Goal: Transaction & Acquisition: Book appointment/travel/reservation

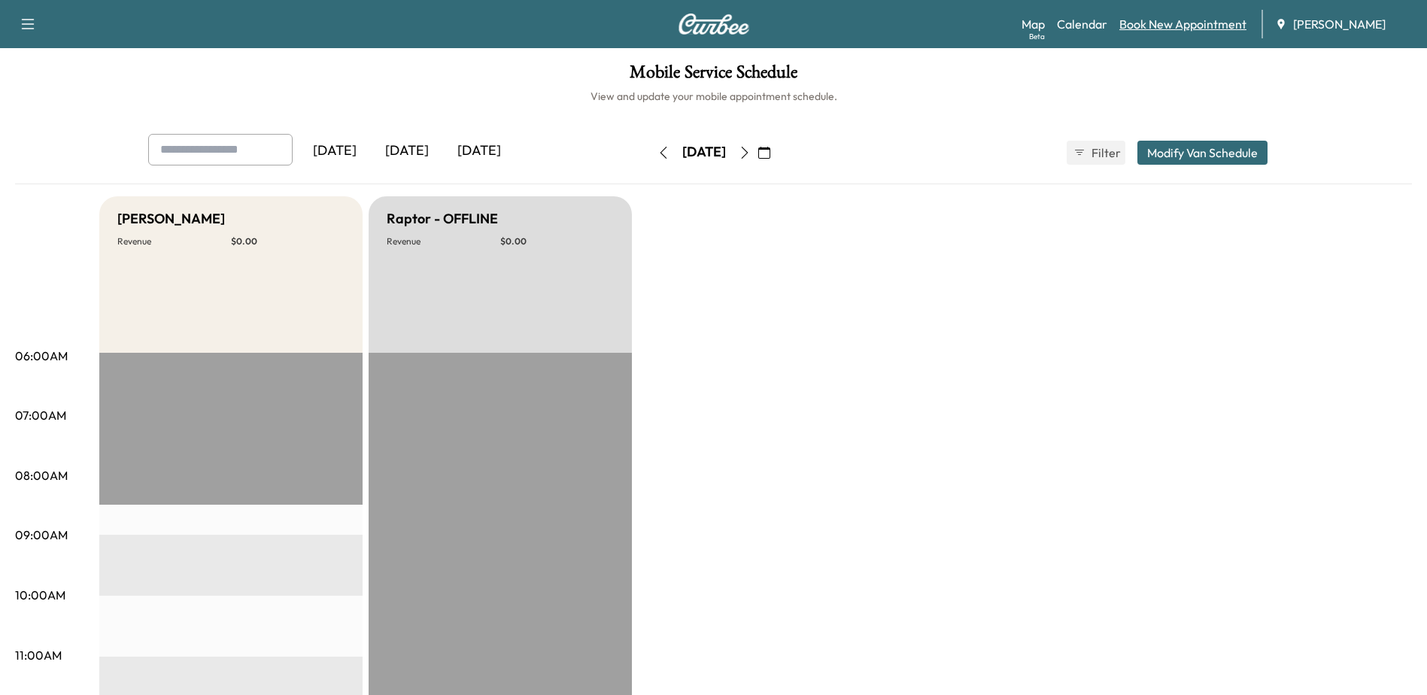
click at [1145, 29] on link "Book New Appointment" at bounding box center [1182, 24] width 127 height 18
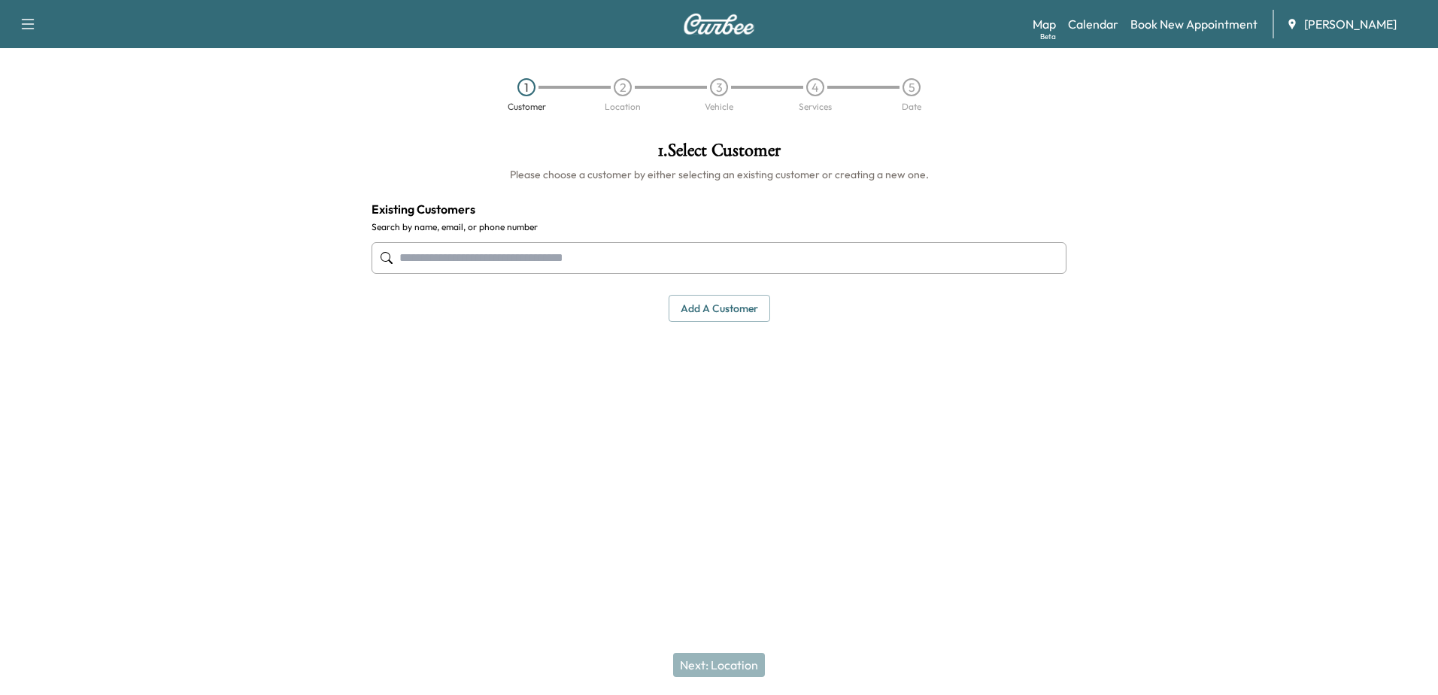
click at [773, 247] on input "text" at bounding box center [719, 258] width 695 height 32
click at [737, 252] on input "text" at bounding box center [719, 258] width 695 height 32
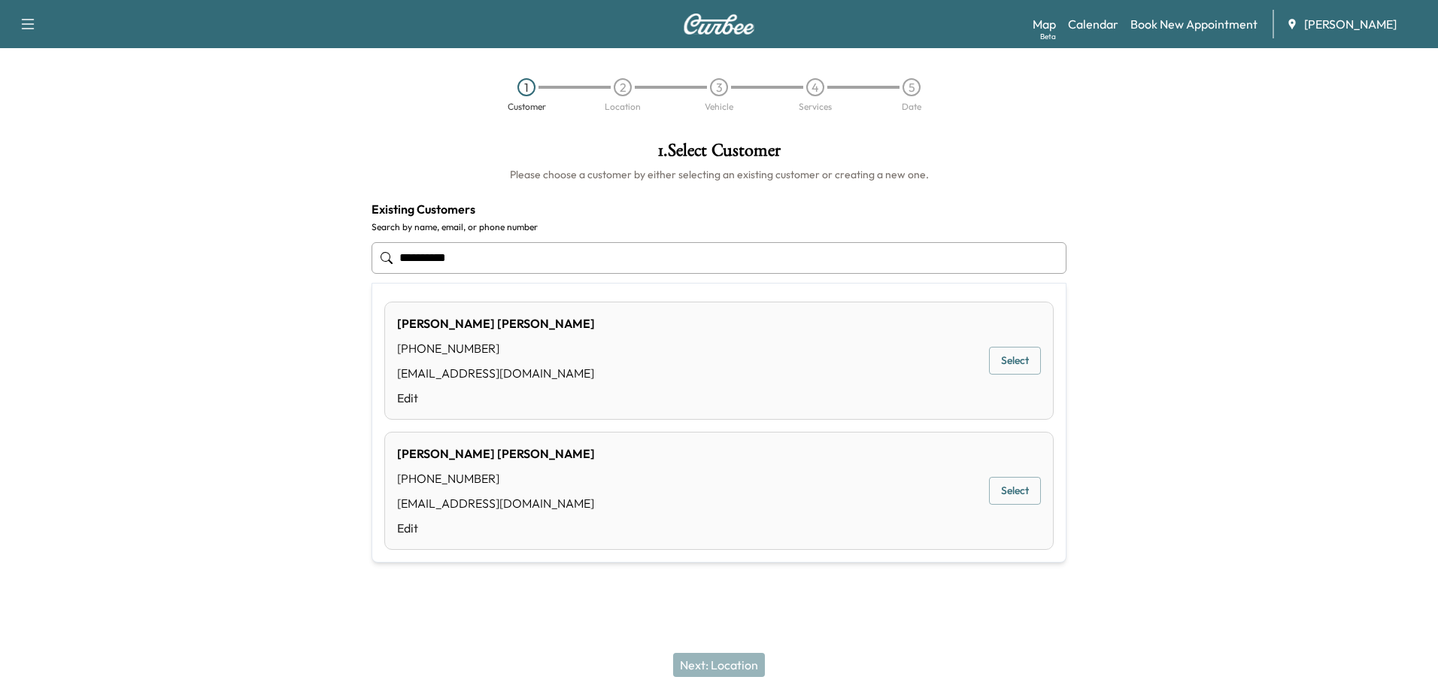
click at [1012, 352] on button "Select" at bounding box center [1015, 361] width 52 height 28
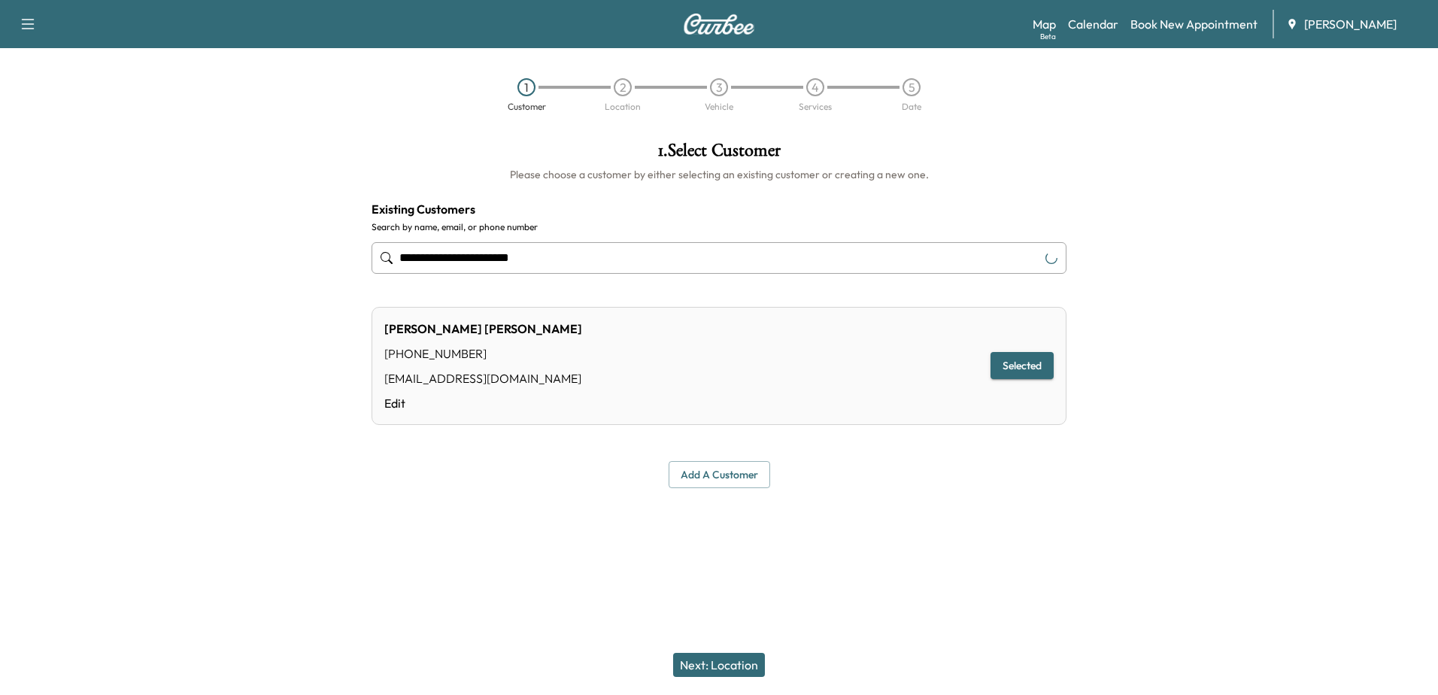
type input "**********"
click at [730, 661] on button "Next: Location" at bounding box center [719, 665] width 92 height 24
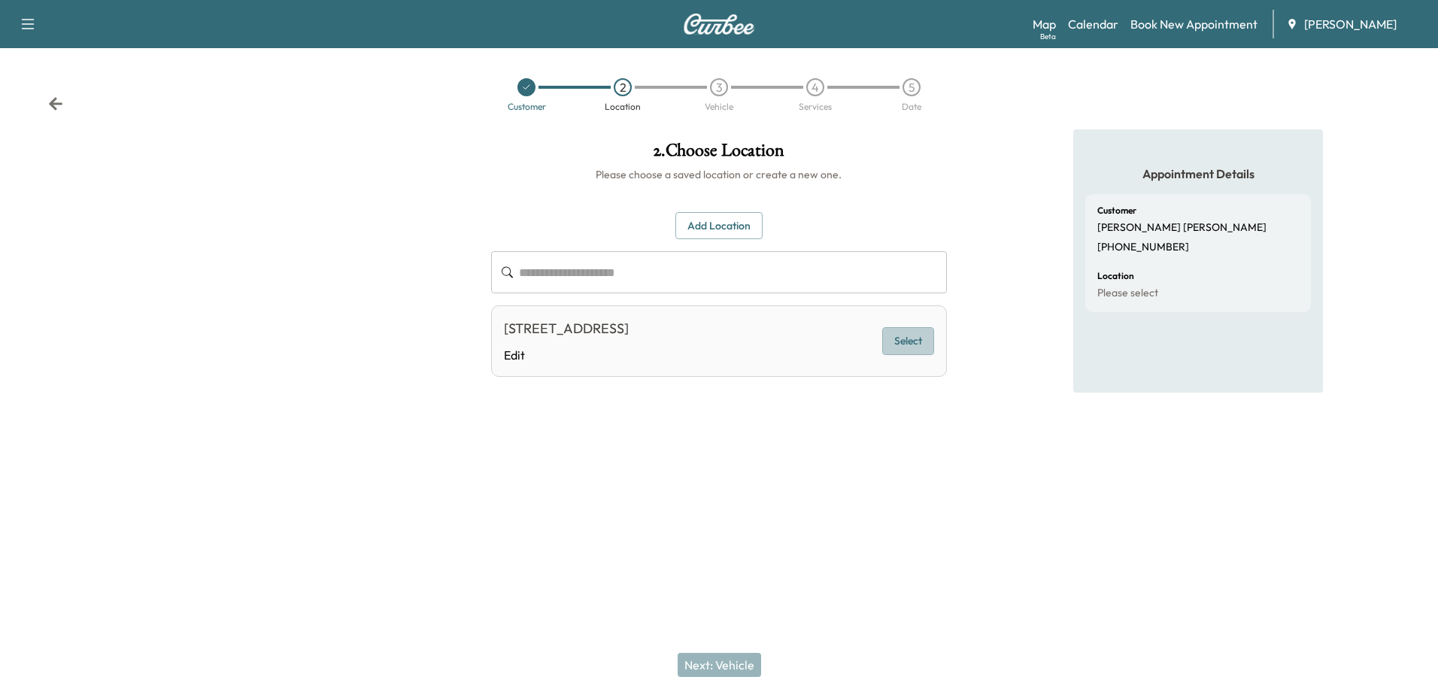
click at [922, 338] on button "Select" at bounding box center [908, 341] width 52 height 28
click at [737, 654] on button "Next: Vehicle" at bounding box center [719, 665] width 83 height 24
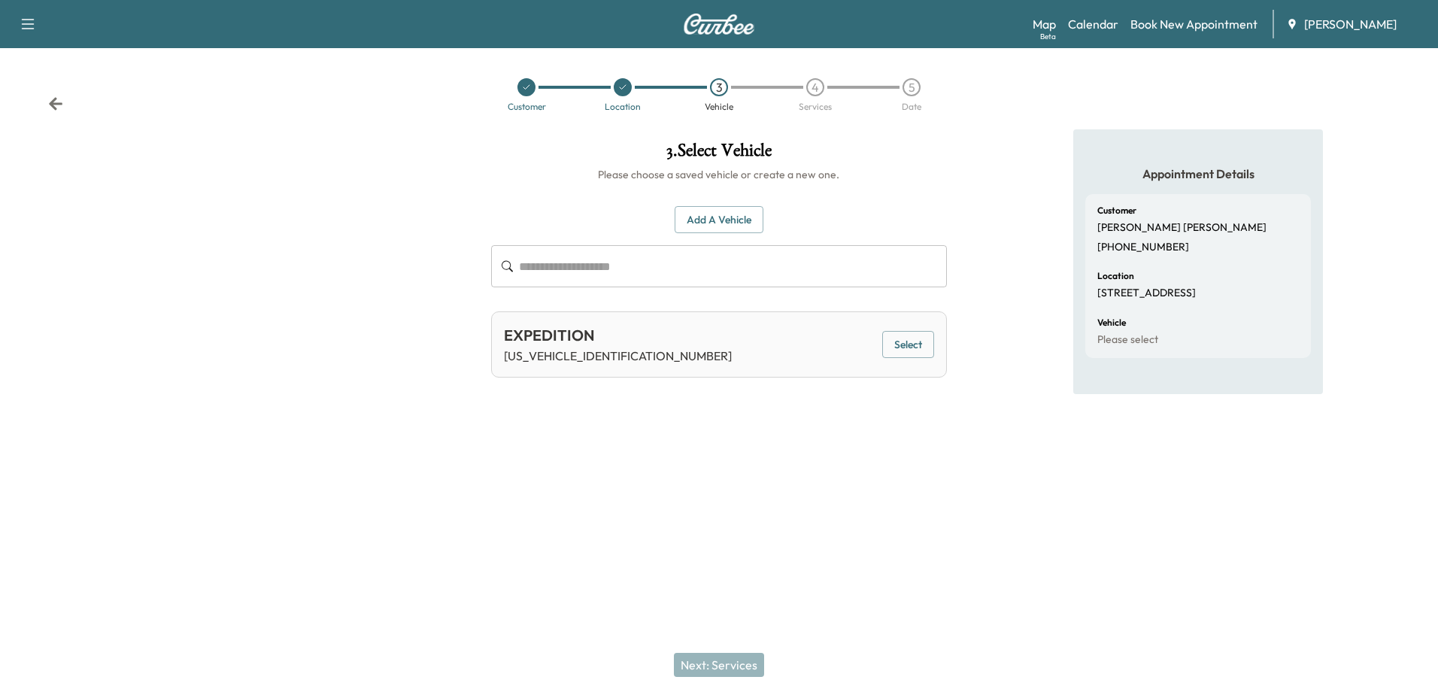
click at [900, 345] on button "Select" at bounding box center [908, 345] width 52 height 28
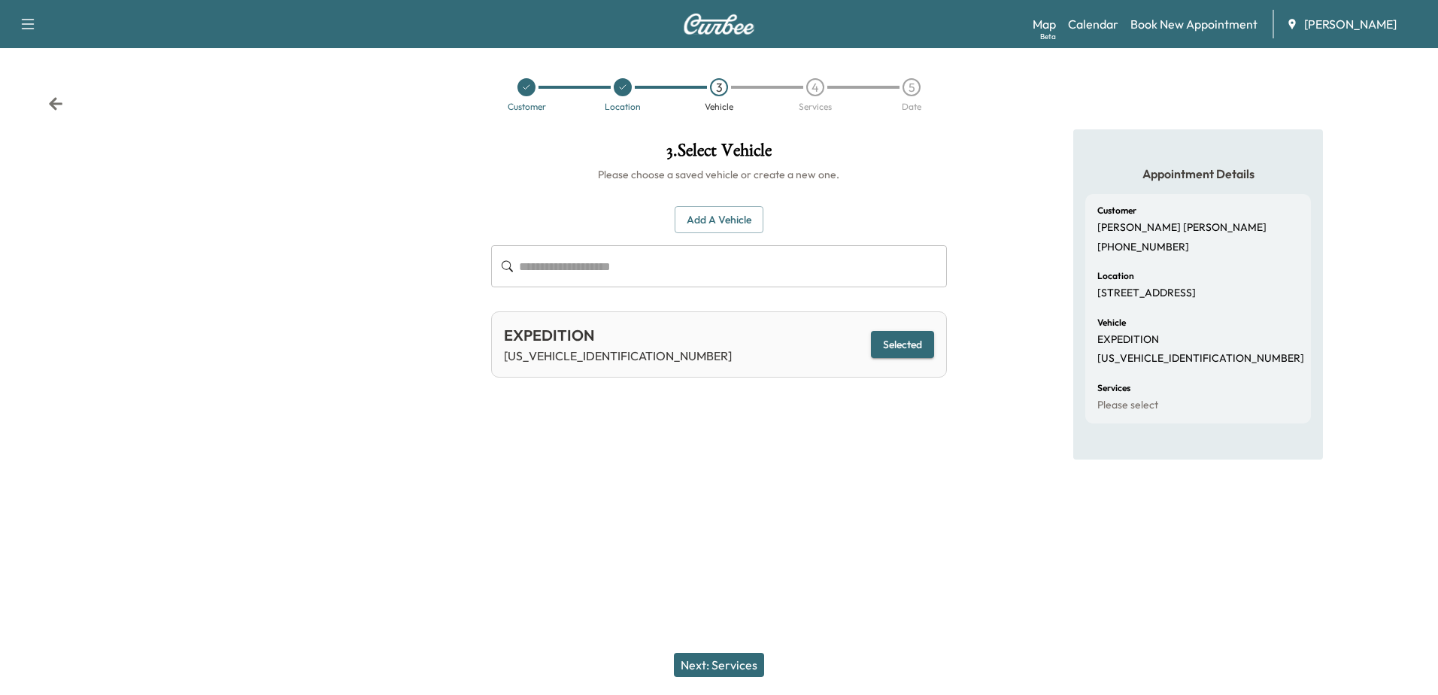
click at [721, 657] on button "Next: Services" at bounding box center [719, 665] width 90 height 24
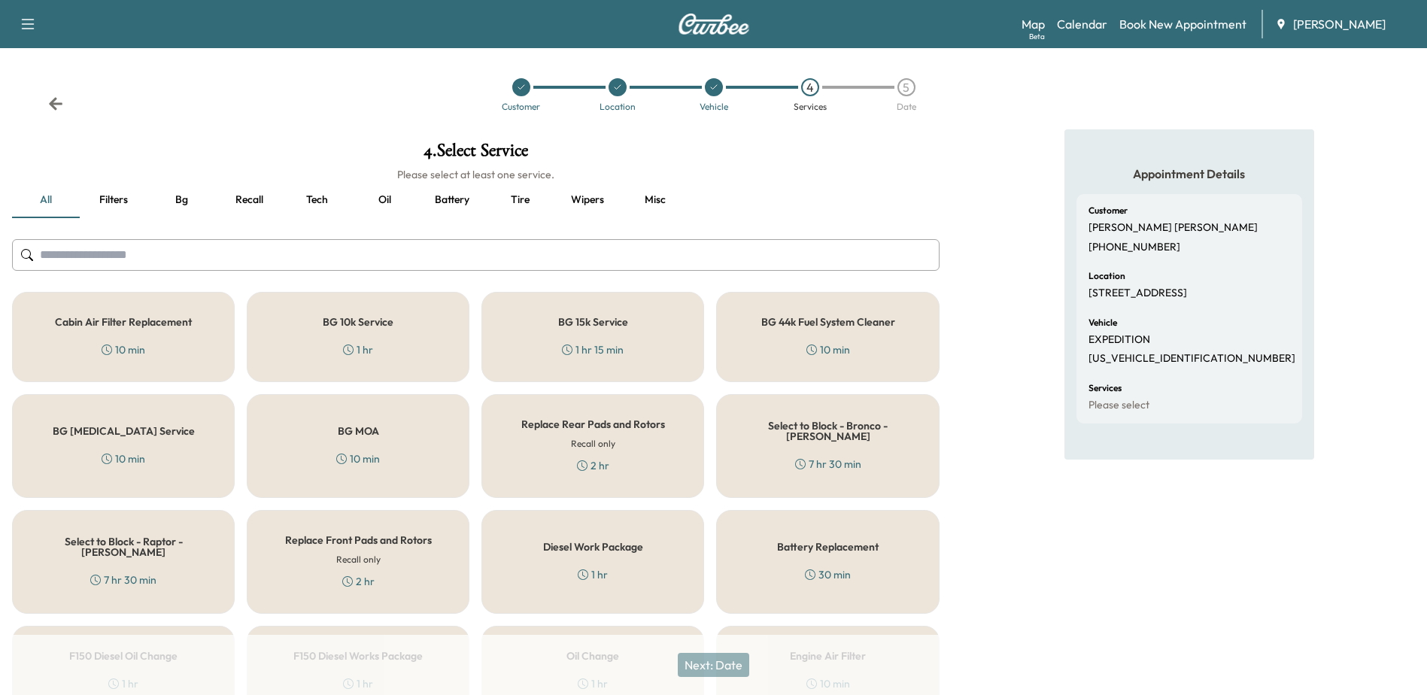
click at [390, 195] on button "Oil" at bounding box center [385, 200] width 68 height 36
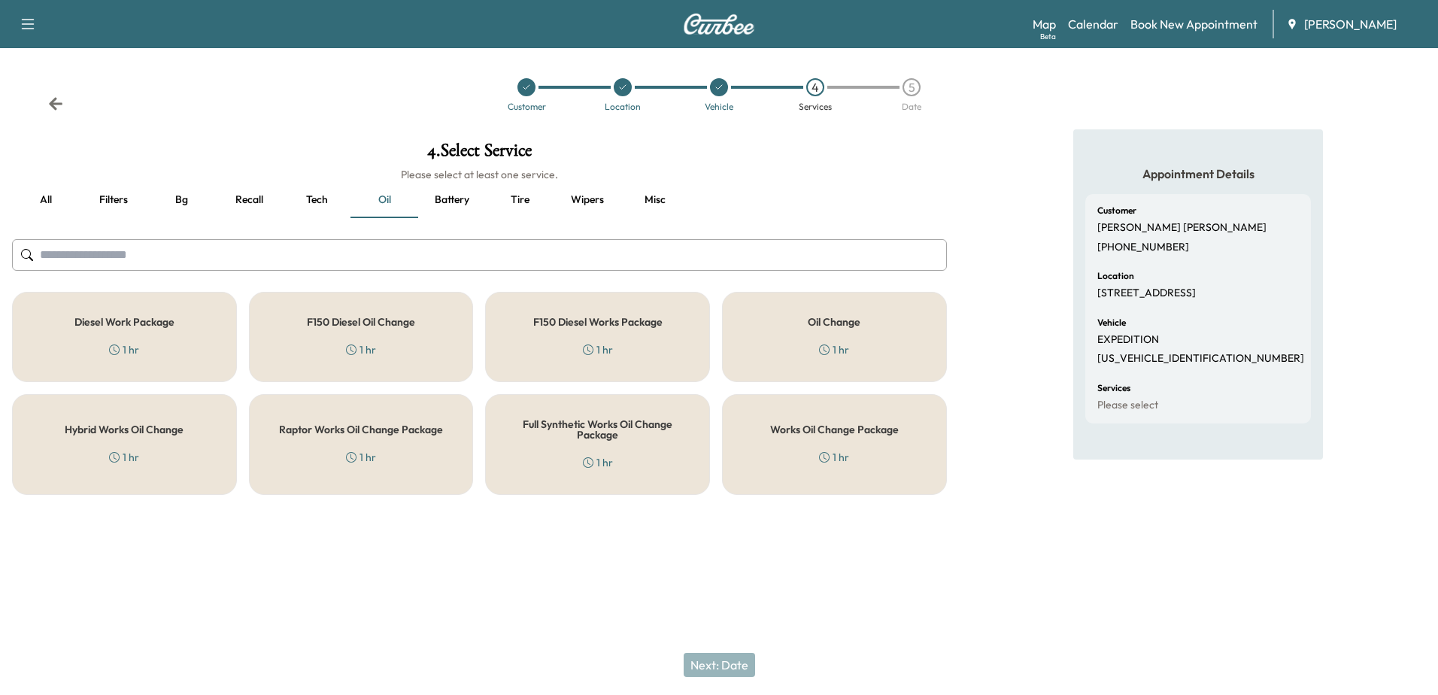
click at [871, 478] on div "Works Oil Change Package 1 hr" at bounding box center [834, 444] width 225 height 101
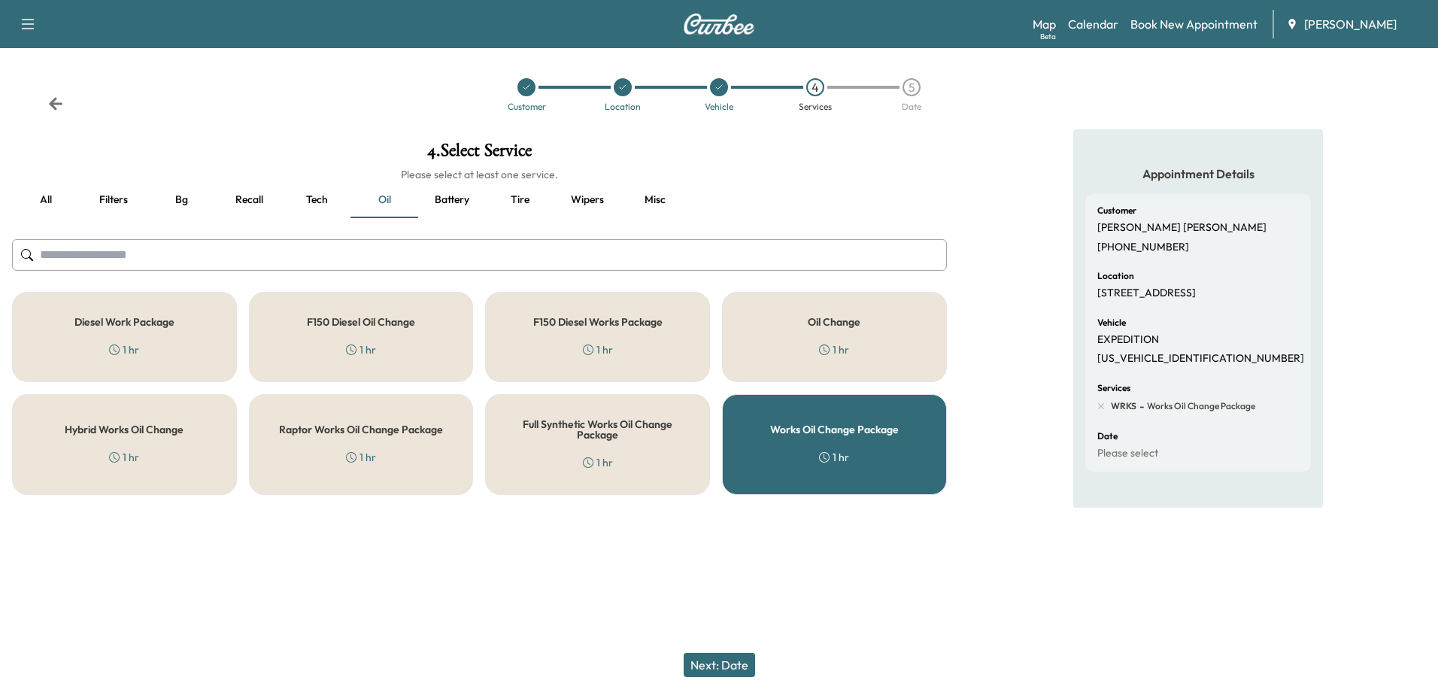
click at [724, 658] on button "Next: Date" at bounding box center [719, 665] width 71 height 24
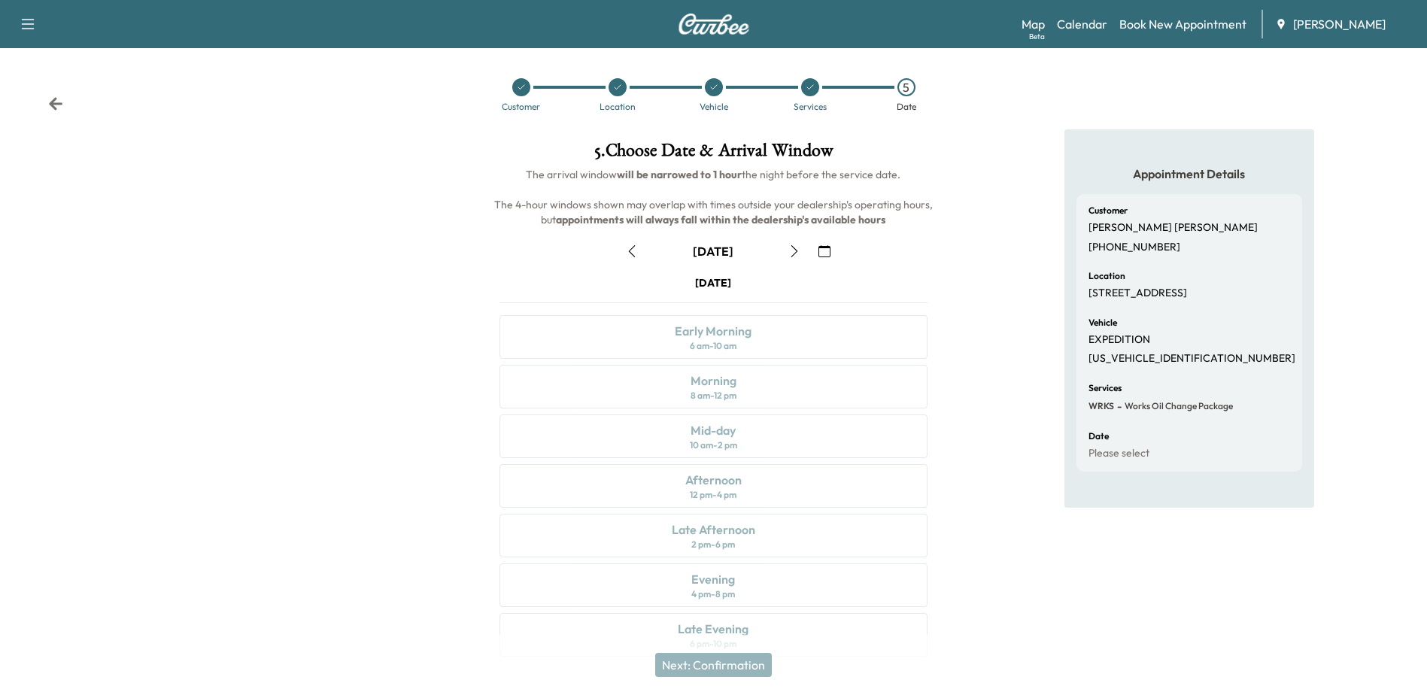
click at [821, 250] on icon "button" at bounding box center [824, 251] width 12 height 12
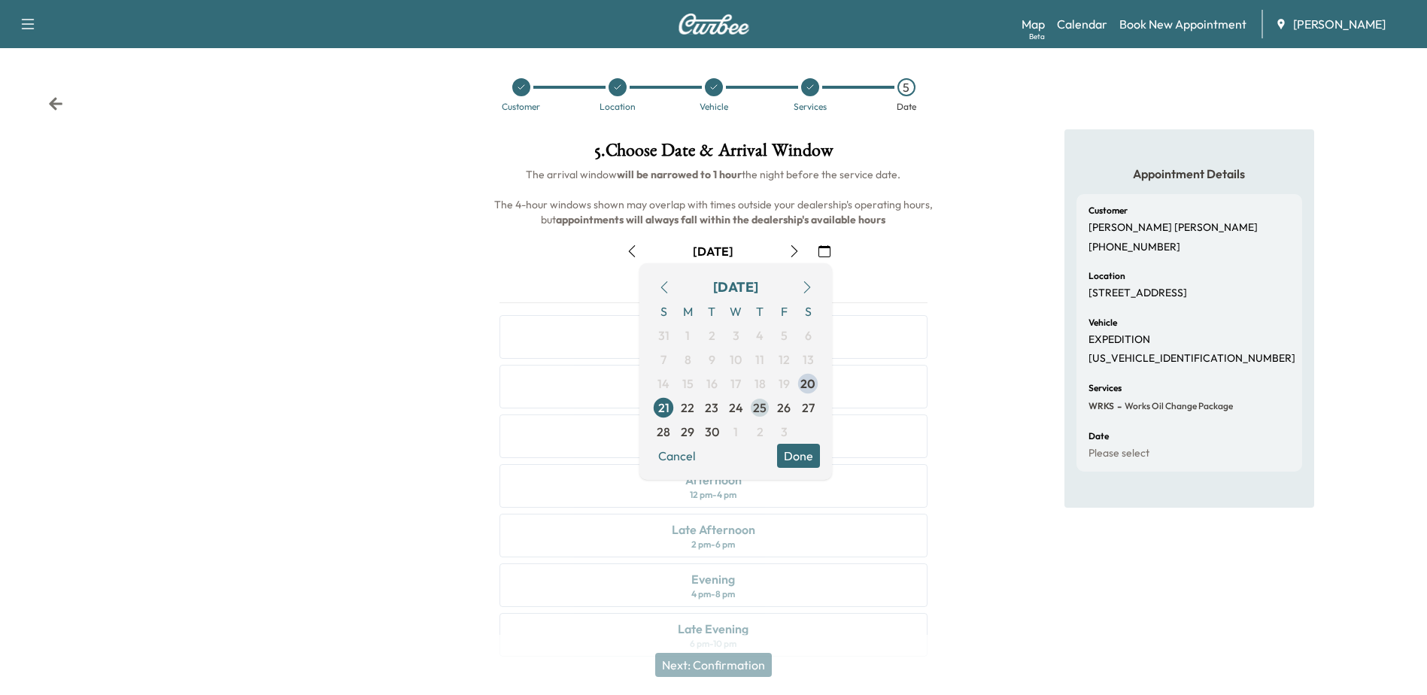
click at [759, 408] on span "25" at bounding box center [760, 408] width 14 height 18
click at [803, 460] on button "Done" at bounding box center [798, 456] width 43 height 24
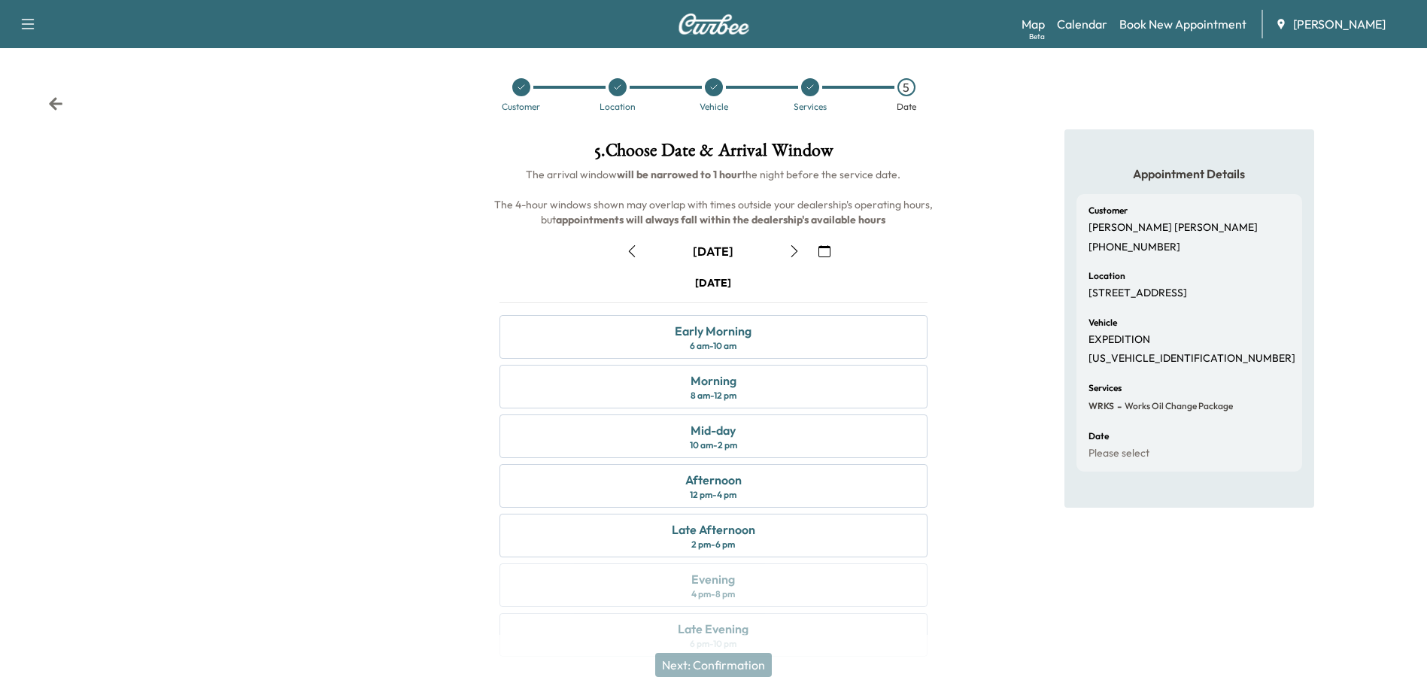
click at [707, 87] on div at bounding box center [714, 87] width 18 height 18
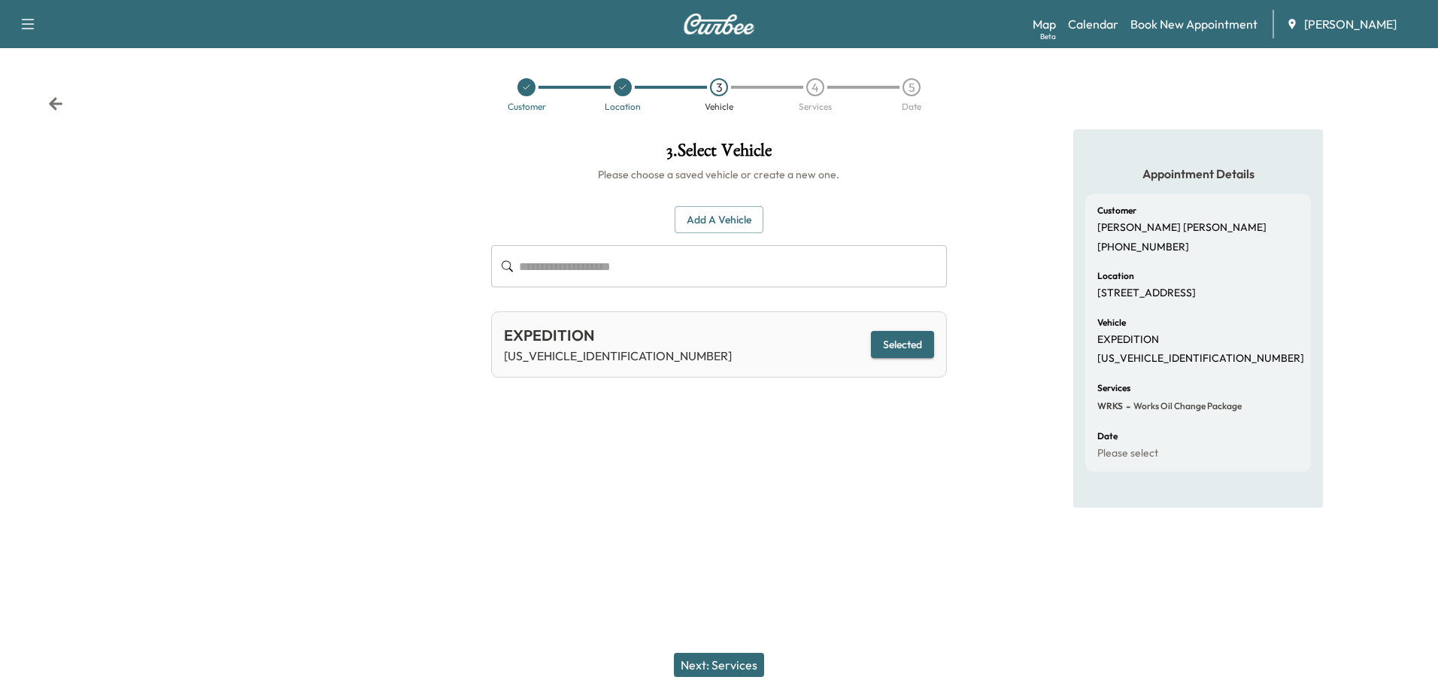
click at [745, 221] on button "Add a Vehicle" at bounding box center [719, 220] width 89 height 28
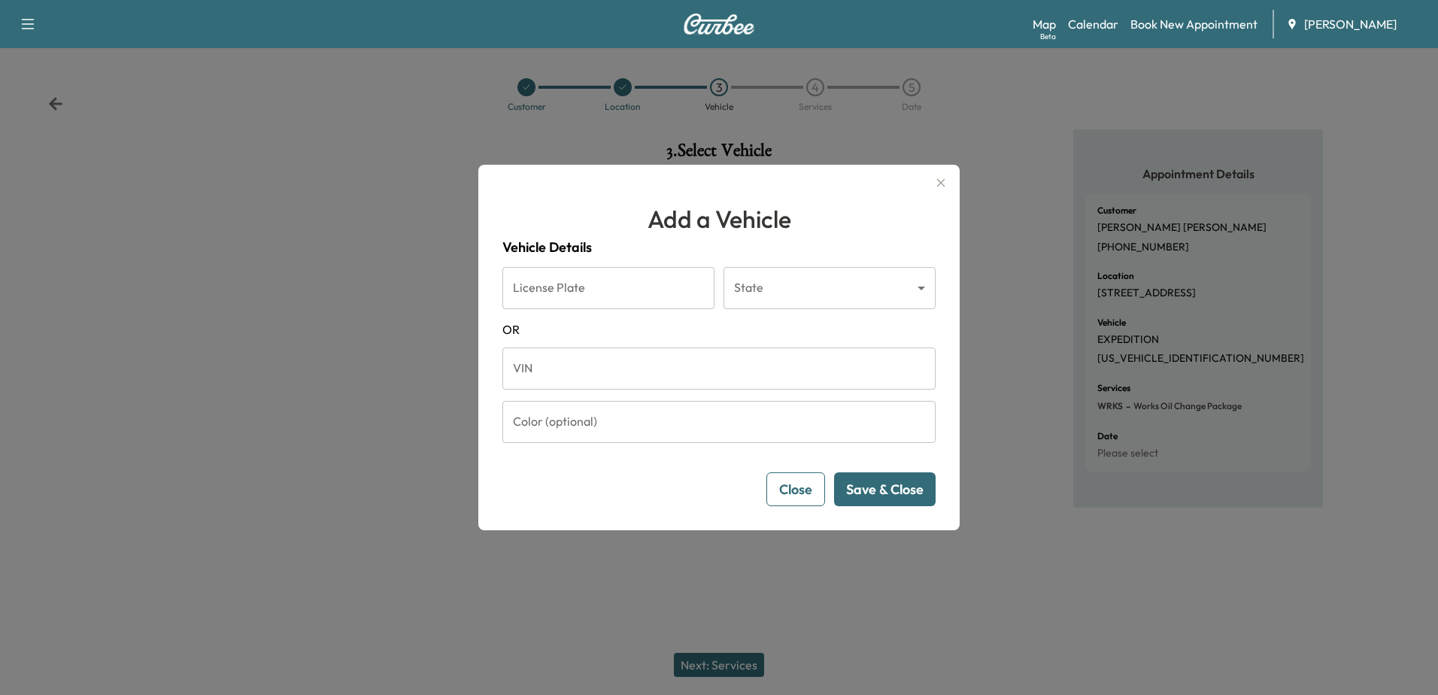
click at [654, 363] on input "VIN" at bounding box center [718, 369] width 433 height 42
click at [766, 379] on input "VIN" at bounding box center [718, 369] width 433 height 42
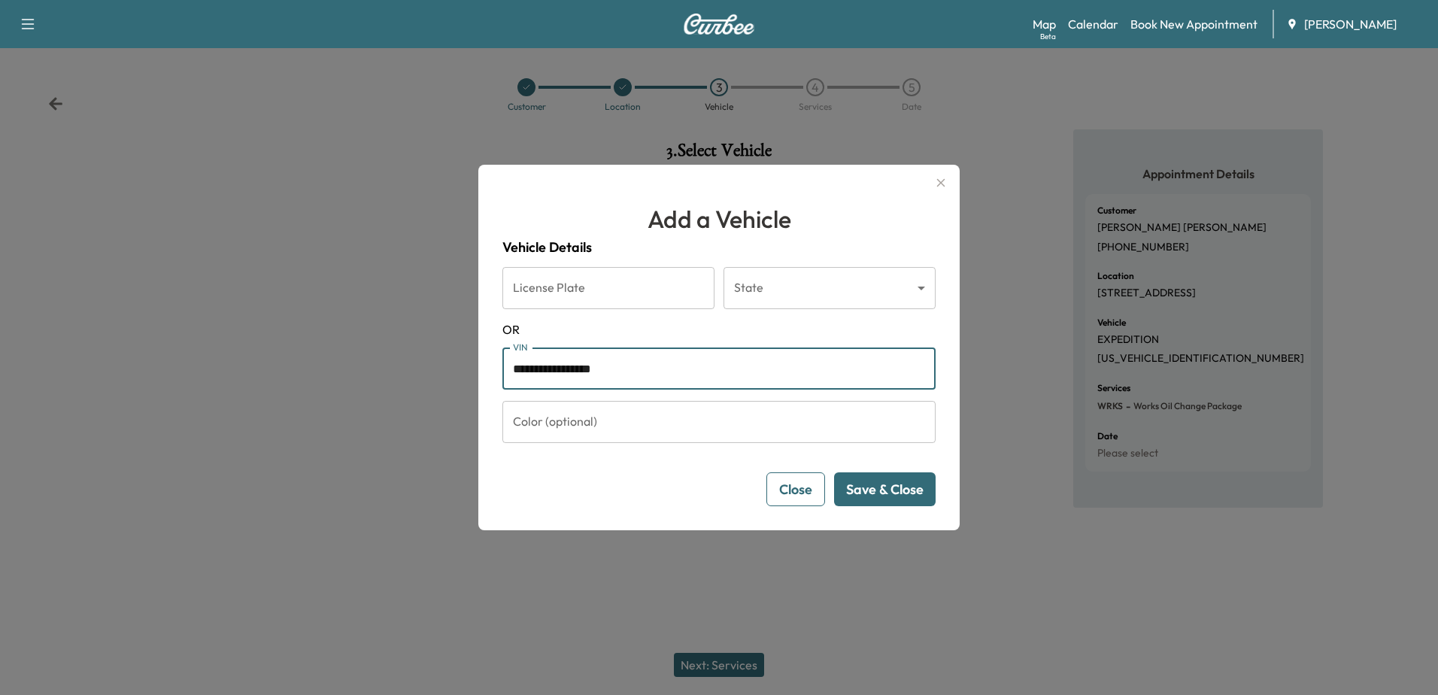
click at [672, 376] on input "**********" at bounding box center [718, 369] width 433 height 42
click at [671, 375] on input "**********" at bounding box center [718, 369] width 433 height 42
type input "**********"
click at [882, 487] on button "Save & Close" at bounding box center [885, 489] width 102 height 34
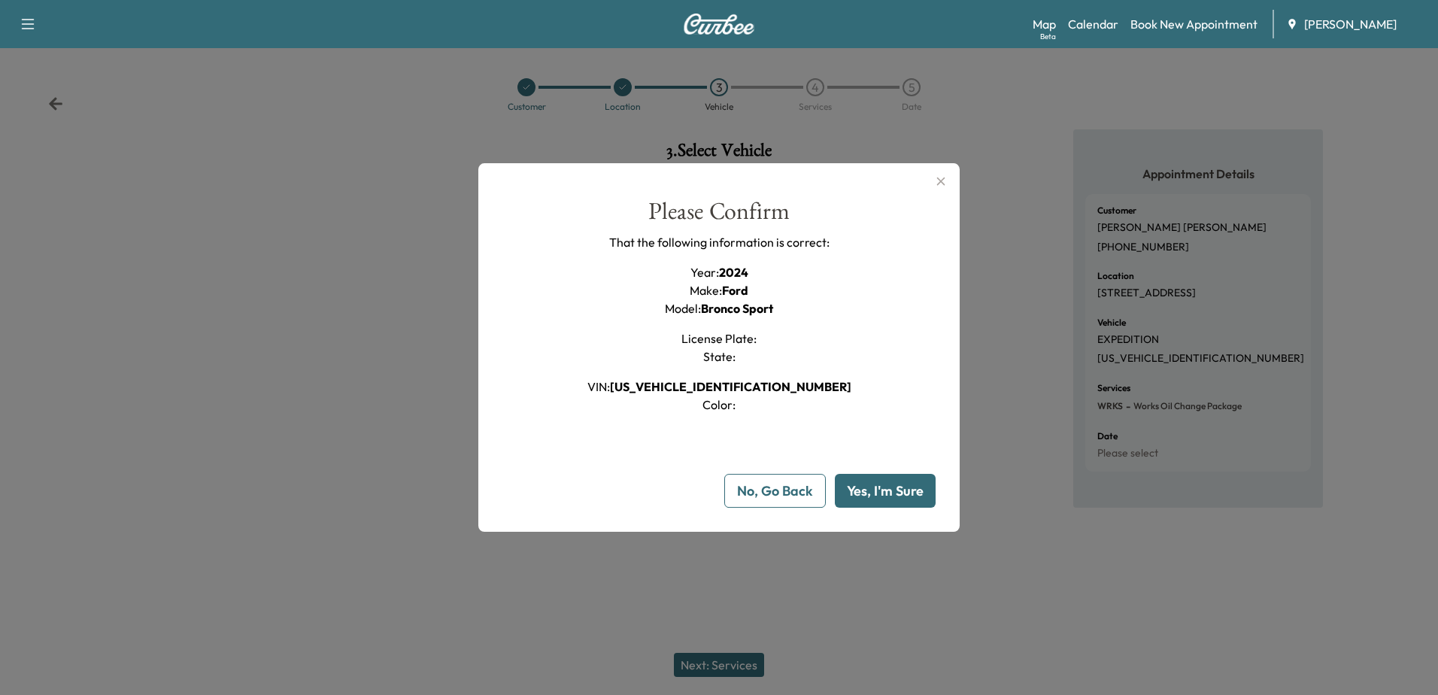
click at [883, 490] on button "Yes, I'm Sure" at bounding box center [885, 491] width 101 height 34
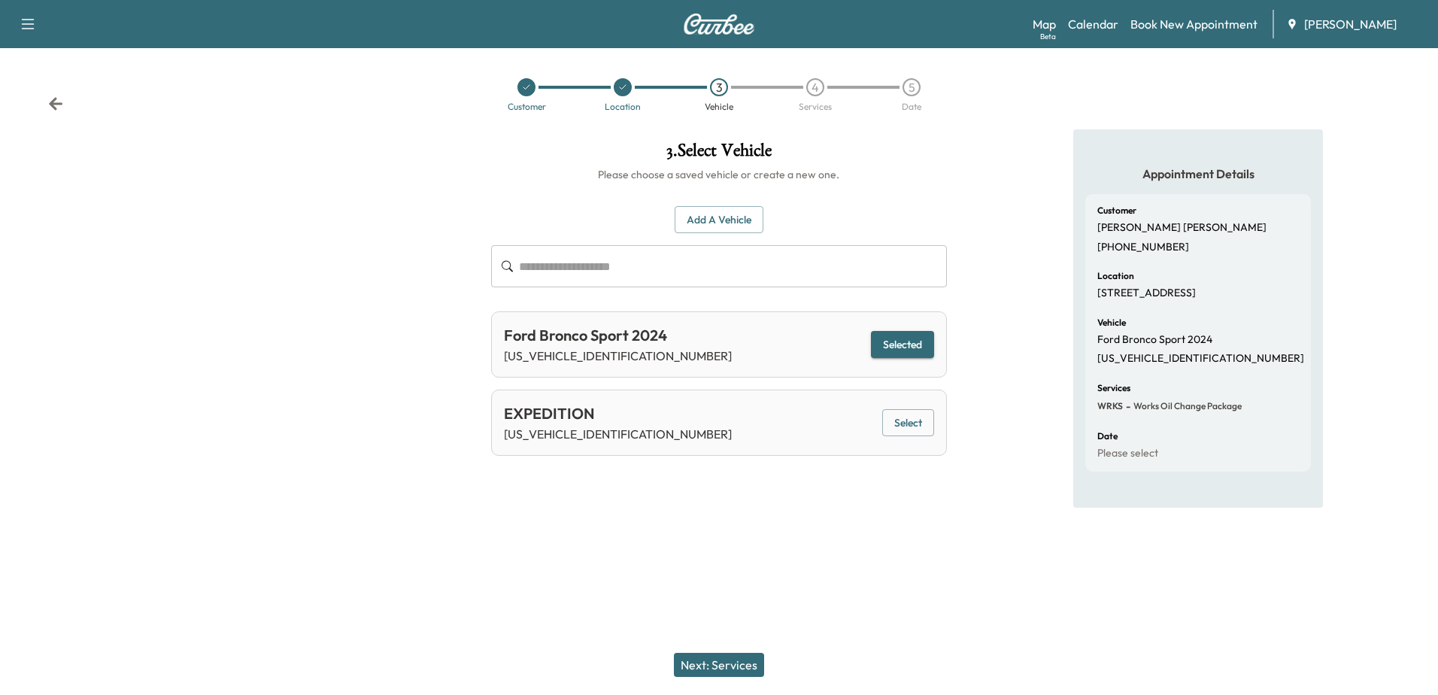
click at [736, 657] on button "Next: Services" at bounding box center [719, 665] width 90 height 24
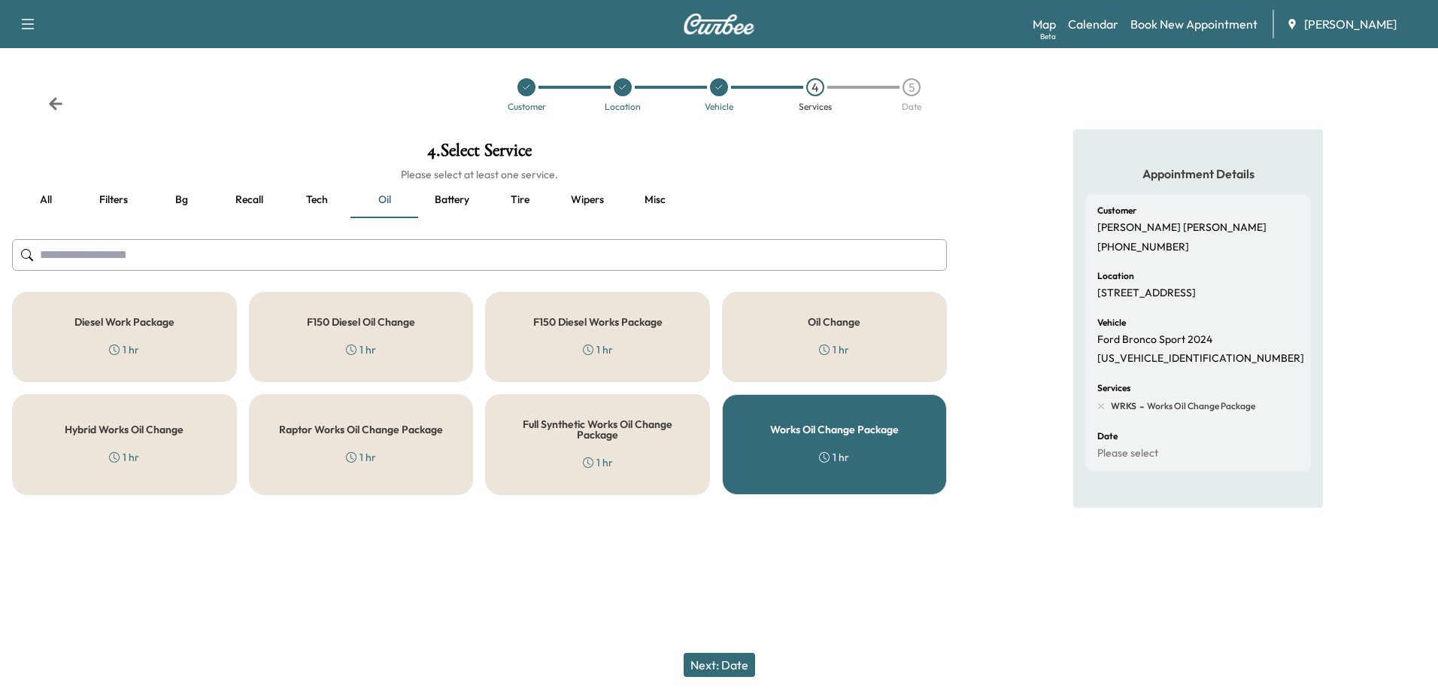
click at [724, 662] on button "Next: Date" at bounding box center [719, 665] width 71 height 24
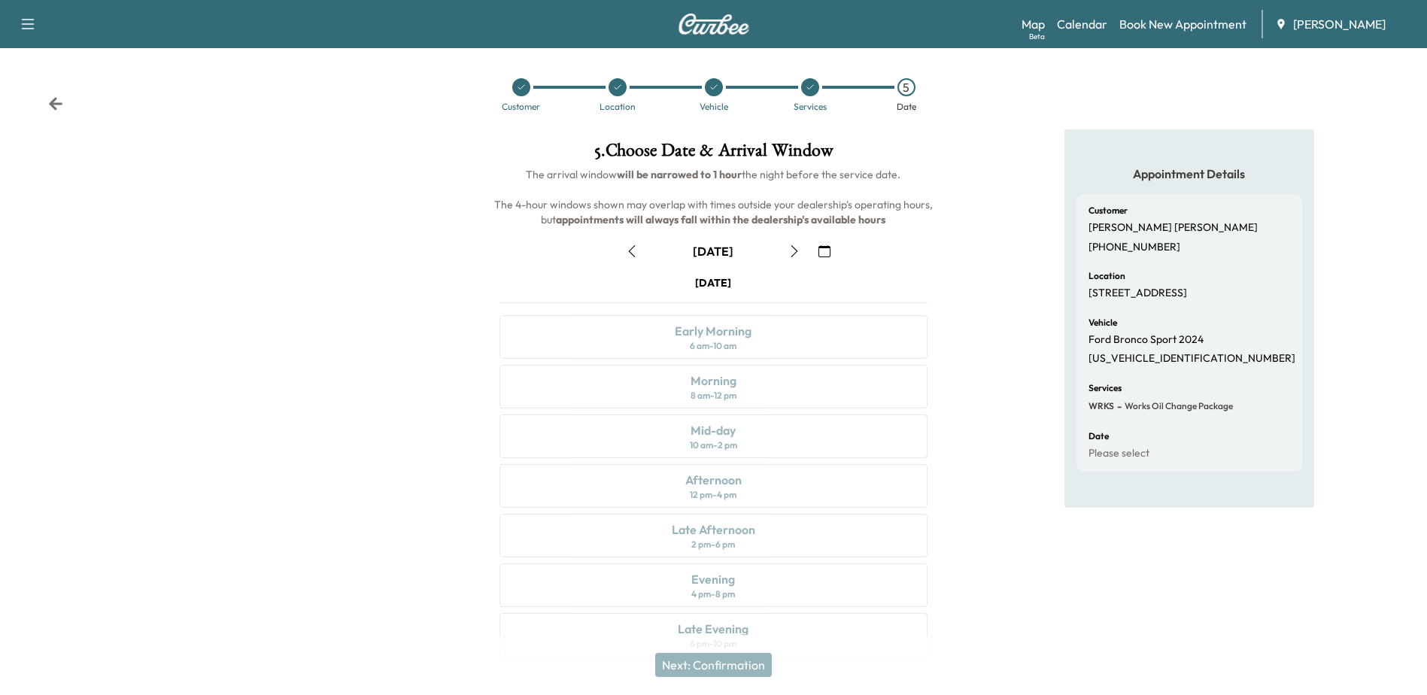
click at [819, 253] on icon "button" at bounding box center [824, 251] width 12 height 12
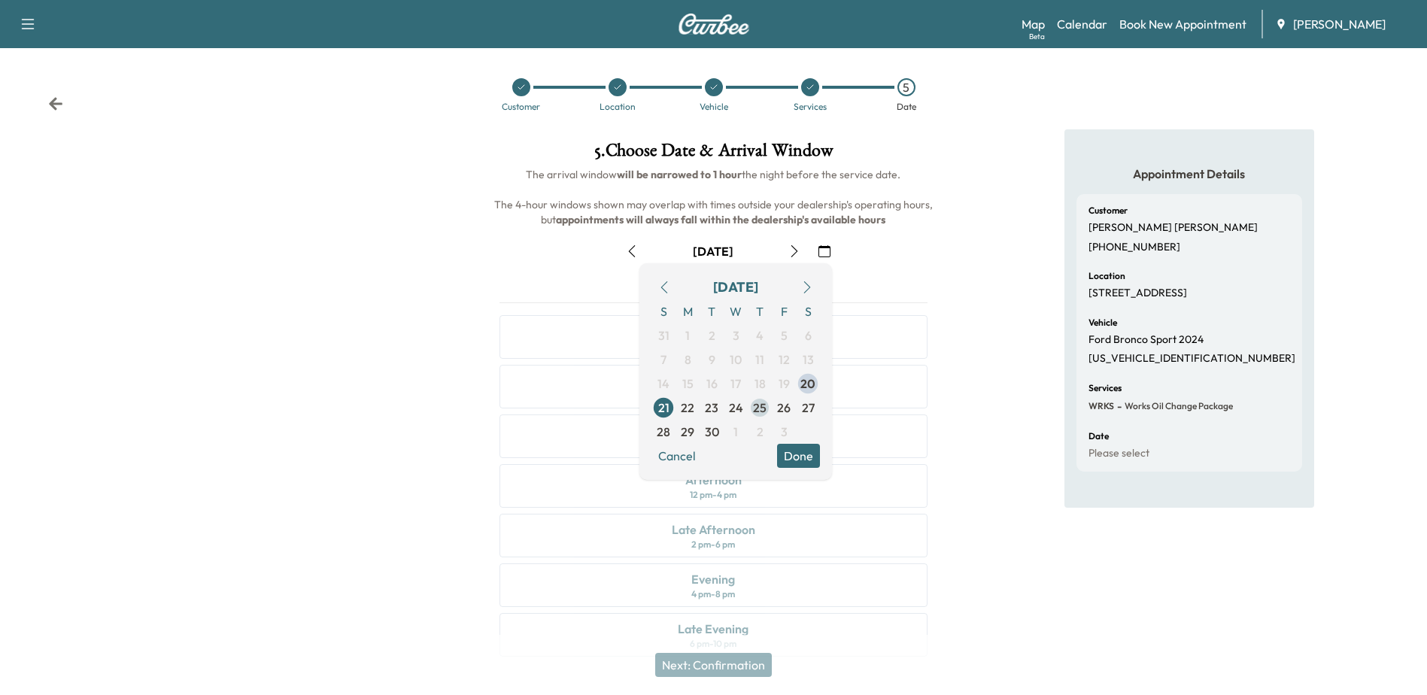
click at [757, 410] on span "25" at bounding box center [760, 408] width 14 height 18
click at [815, 455] on button "Done" at bounding box center [798, 456] width 43 height 24
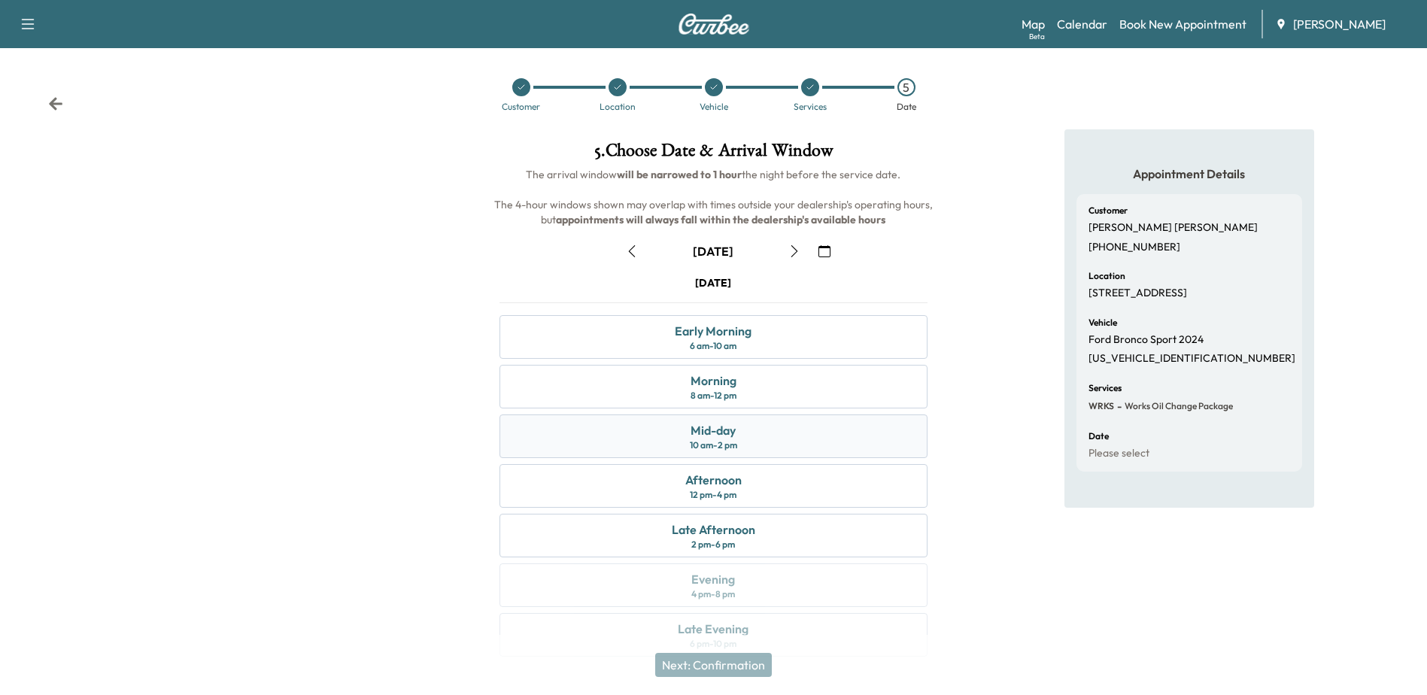
click at [733, 445] on div "10 am - 2 pm" at bounding box center [713, 445] width 47 height 12
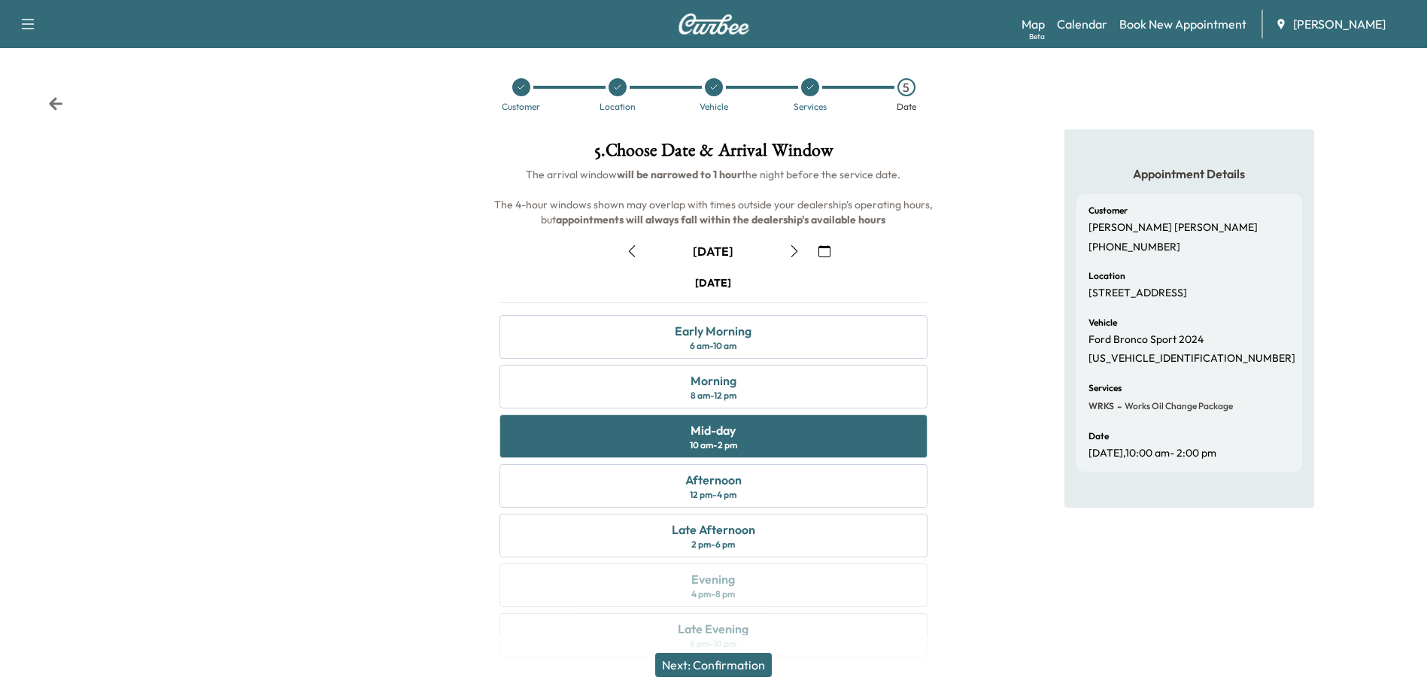
click at [751, 662] on button "Next: Confirmation" at bounding box center [713, 665] width 117 height 24
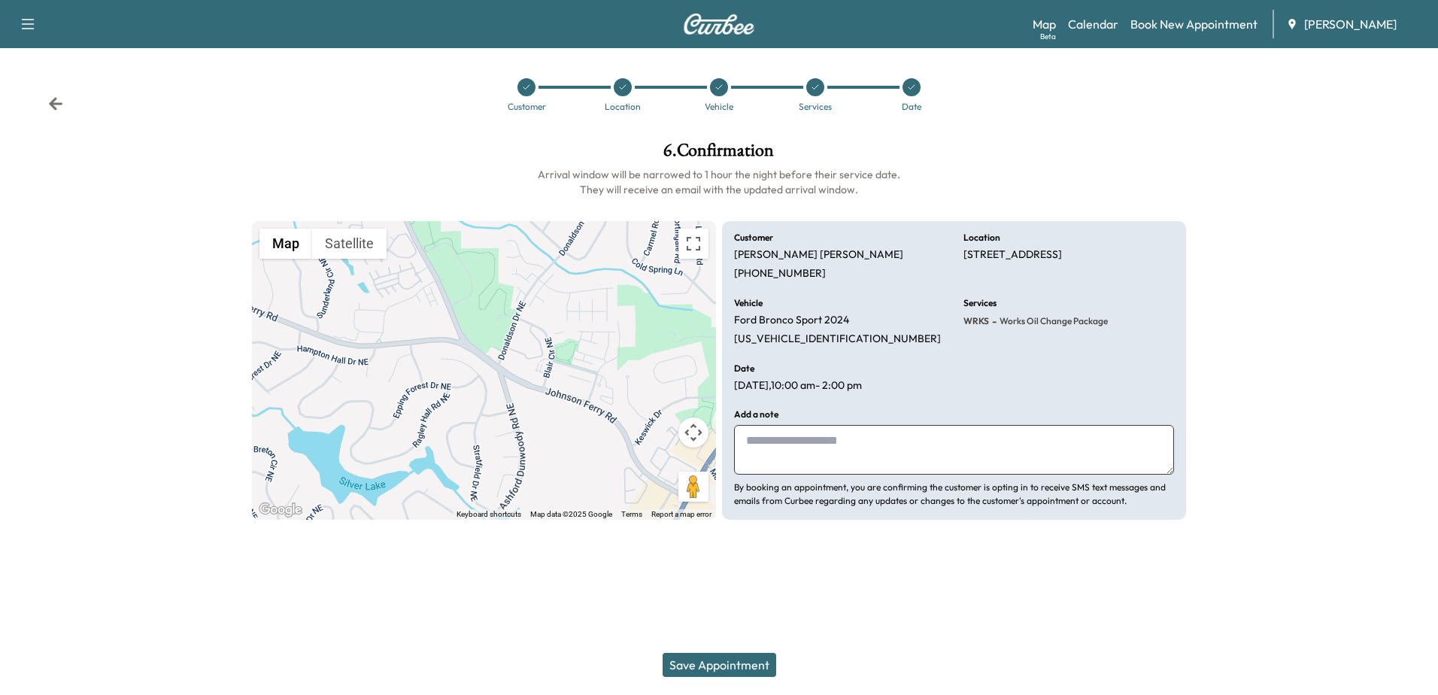
click at [790, 341] on p "[US_VEHICLE_IDENTIFICATION_NUMBER]" at bounding box center [837, 339] width 207 height 14
click at [791, 339] on p "[US_VEHICLE_IDENTIFICATION_NUMBER]" at bounding box center [837, 339] width 207 height 14
copy p "[US_VEHICLE_IDENTIFICATION_NUMBER]"
click at [788, 449] on textarea at bounding box center [954, 450] width 440 height 50
type textarea "*"
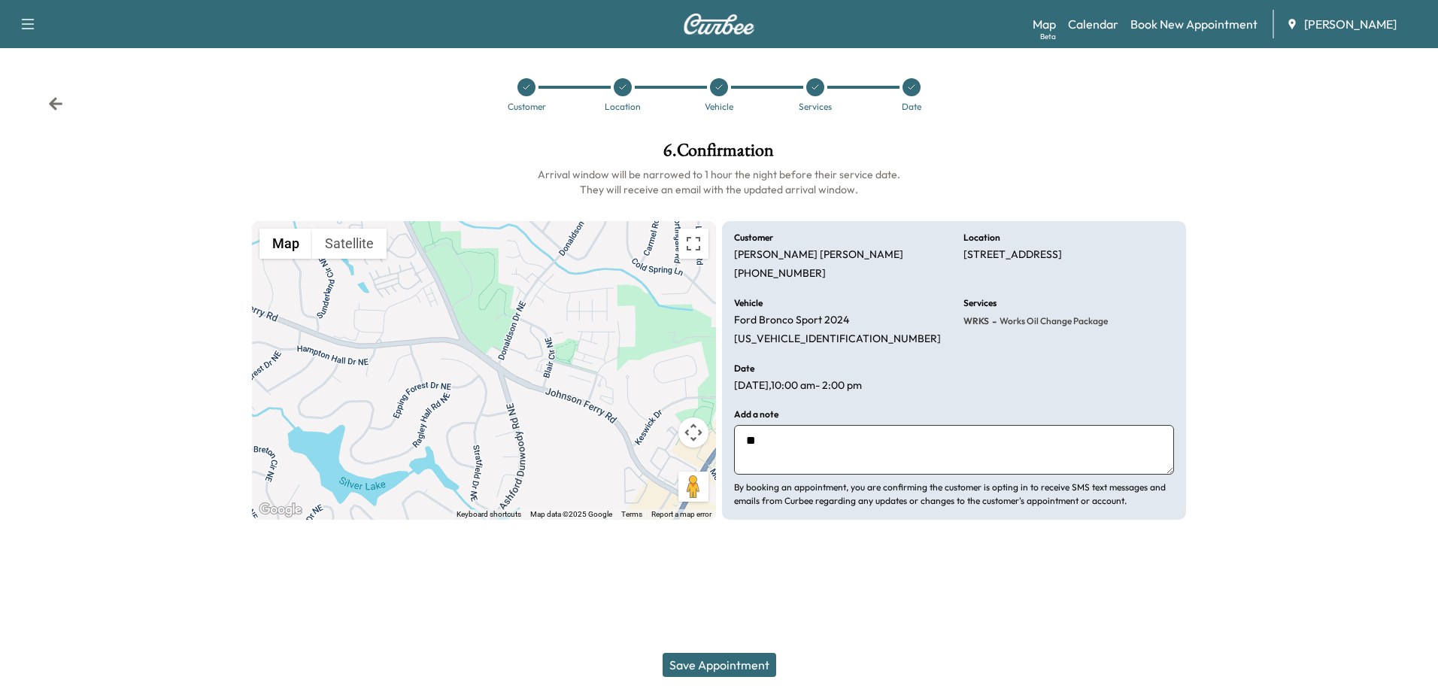
type textarea "*"
click at [1271, 415] on div at bounding box center [1318, 330] width 240 height 402
click at [738, 657] on button "Save Appointment" at bounding box center [720, 665] width 114 height 24
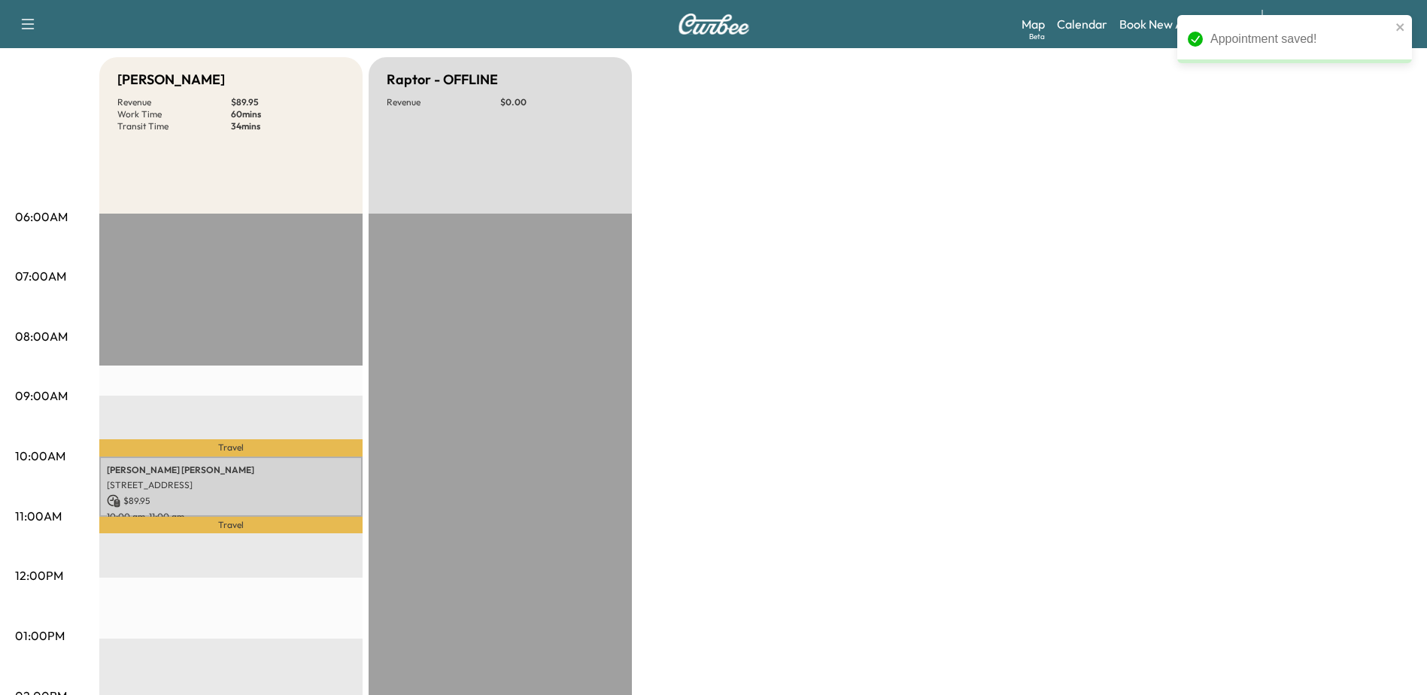
scroll to position [226, 0]
